Goal: Information Seeking & Learning: Understand process/instructions

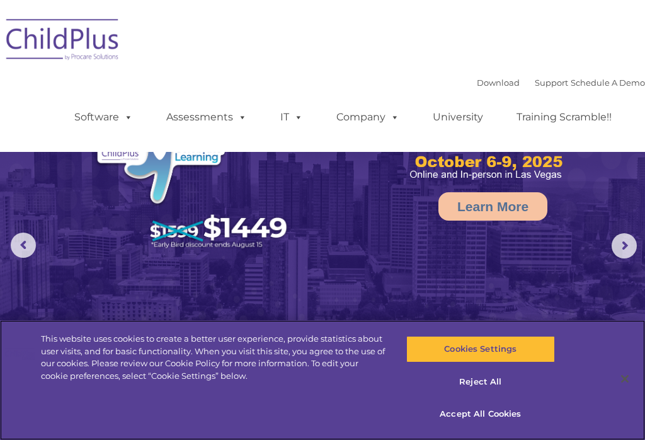
select select "MEDIUM"
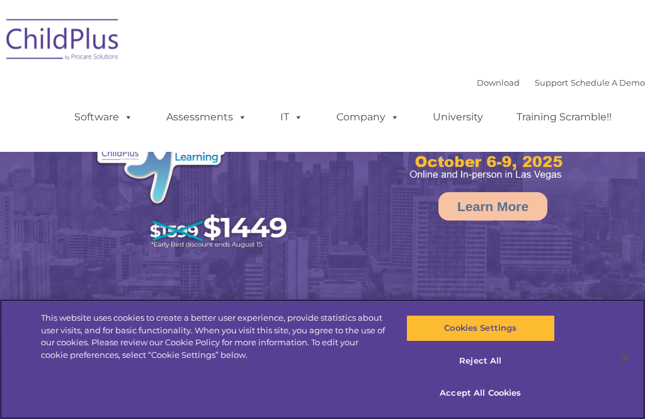
select select "MEDIUM"
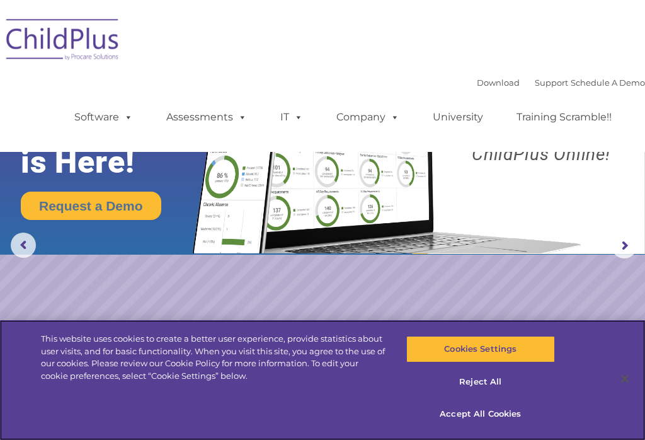
click at [485, 418] on button "Accept All Cookies" at bounding box center [480, 414] width 149 height 26
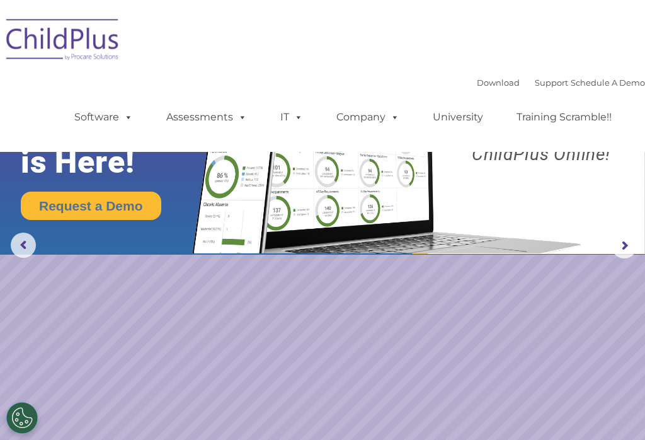
click at [145, 112] on link "Software" at bounding box center [104, 117] width 84 height 25
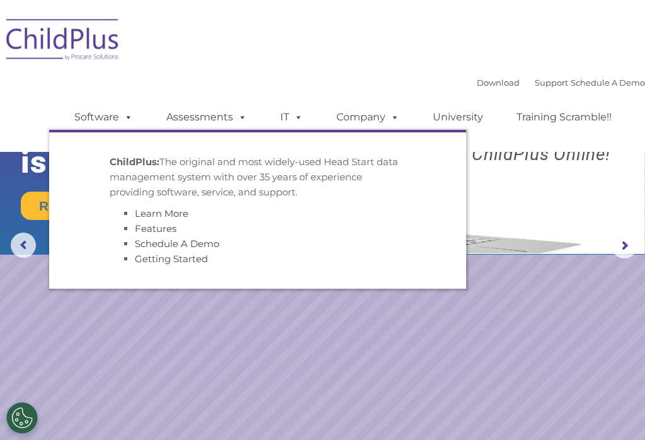
click at [133, 113] on span at bounding box center [126, 117] width 14 height 12
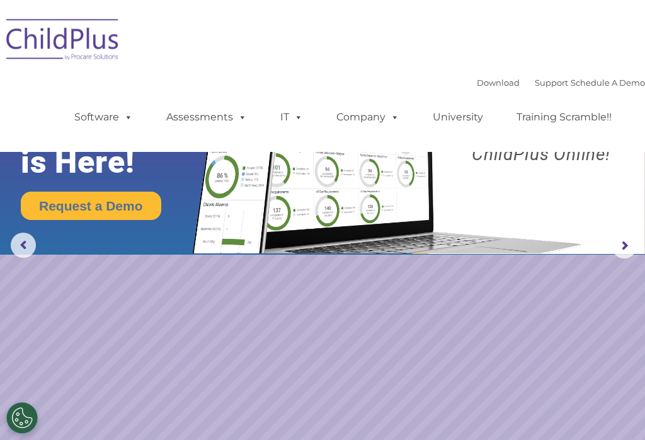
click at [125, 118] on span at bounding box center [126, 117] width 14 height 12
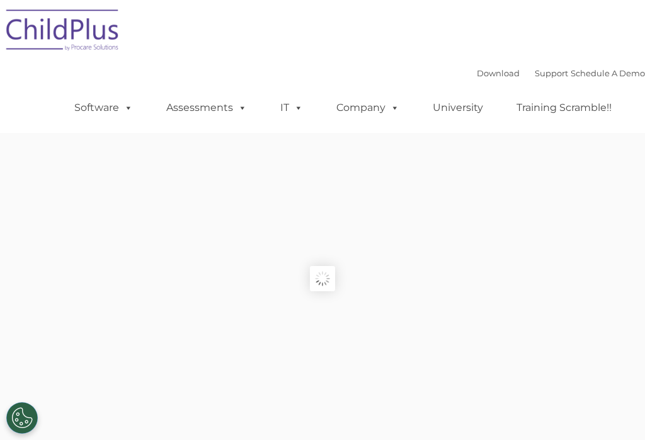
type input ""
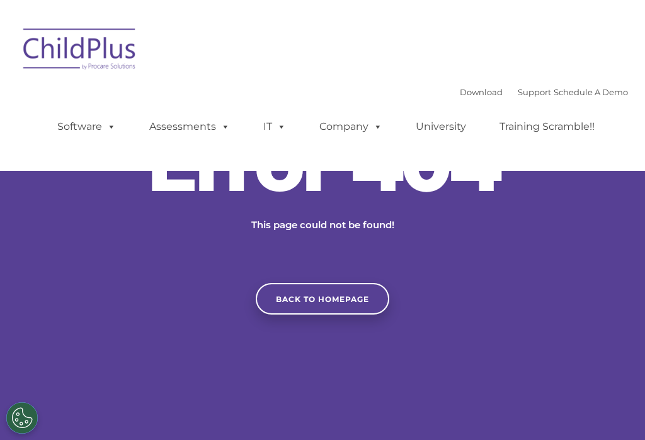
click at [108, 132] on span at bounding box center [109, 126] width 14 height 12
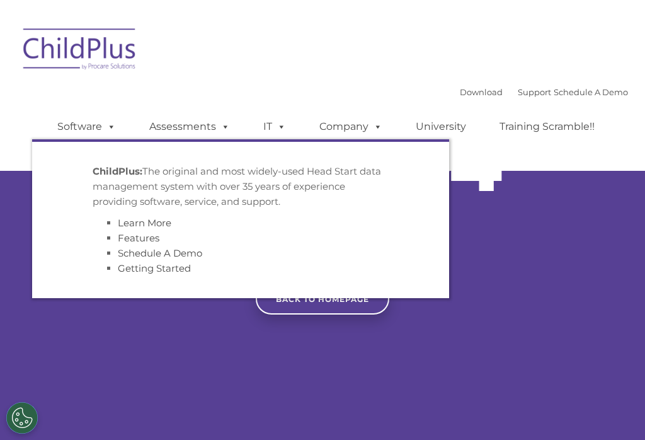
click at [119, 205] on p "ChildPlus: The original and most widely-used Head Start data management system …" at bounding box center [241, 186] width 296 height 45
click at [224, 127] on span at bounding box center [223, 126] width 14 height 12
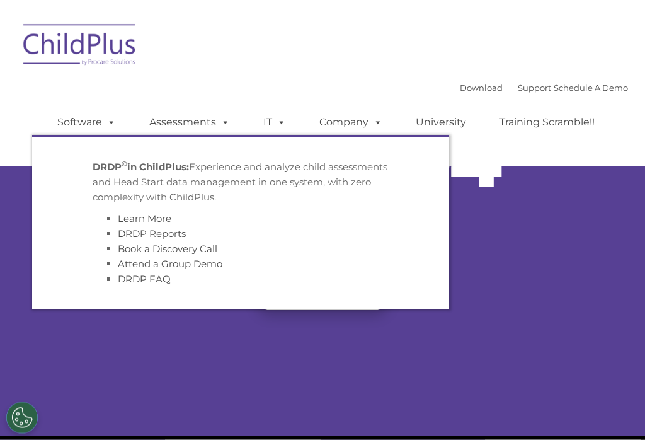
scroll to position [4, 0]
click at [130, 239] on link "DRDP Reports" at bounding box center [152, 233] width 68 height 12
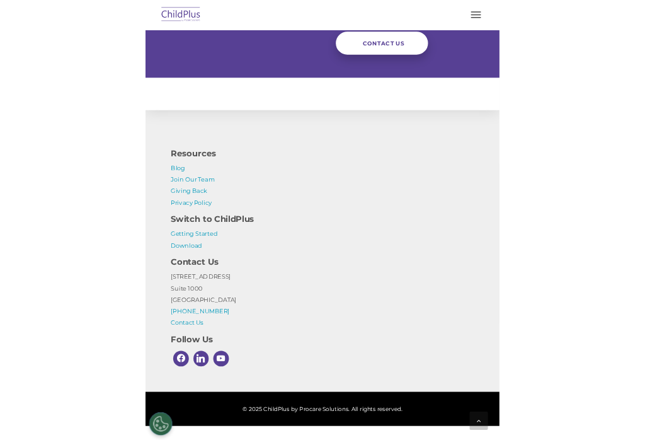
scroll to position [1265, 0]
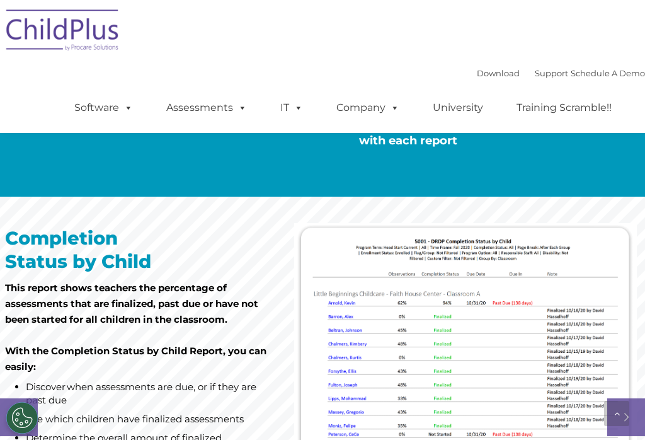
scroll to position [617, 0]
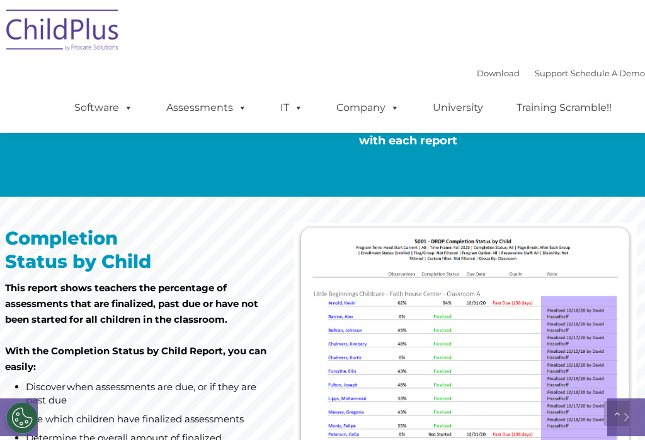
click at [395, 107] on span at bounding box center [392, 107] width 14 height 12
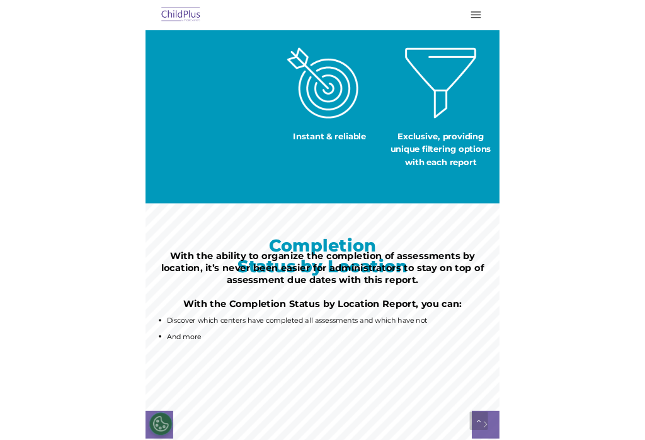
scroll to position [620, 0]
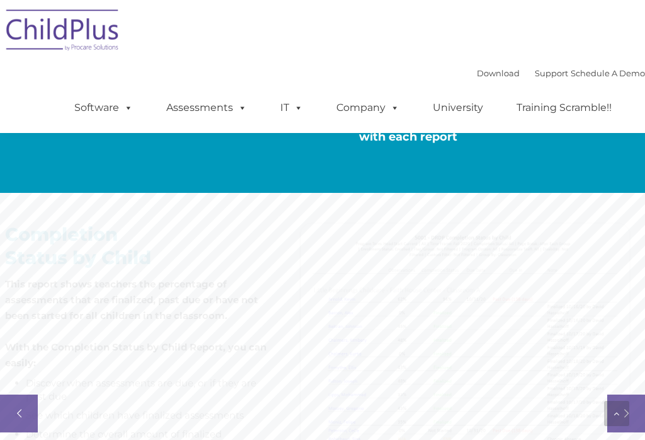
scroll to position [620, 0]
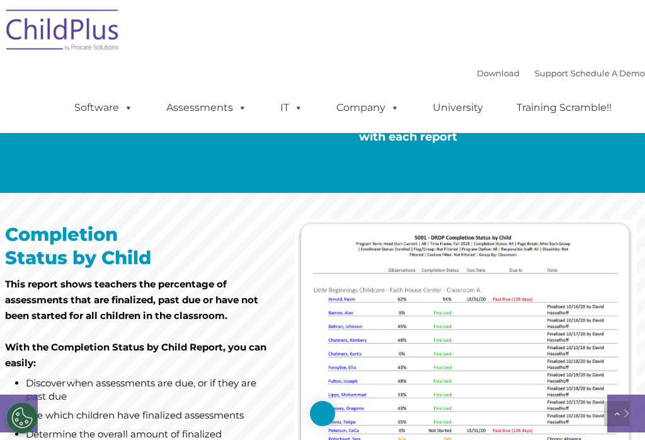
click at [127, 103] on span at bounding box center [126, 107] width 14 height 12
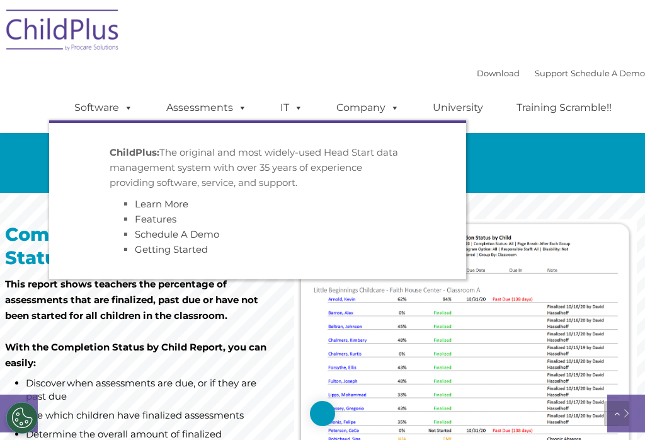
click at [161, 253] on link "Getting Started" at bounding box center [171, 249] width 73 height 12
